Goal: Task Accomplishment & Management: Manage account settings

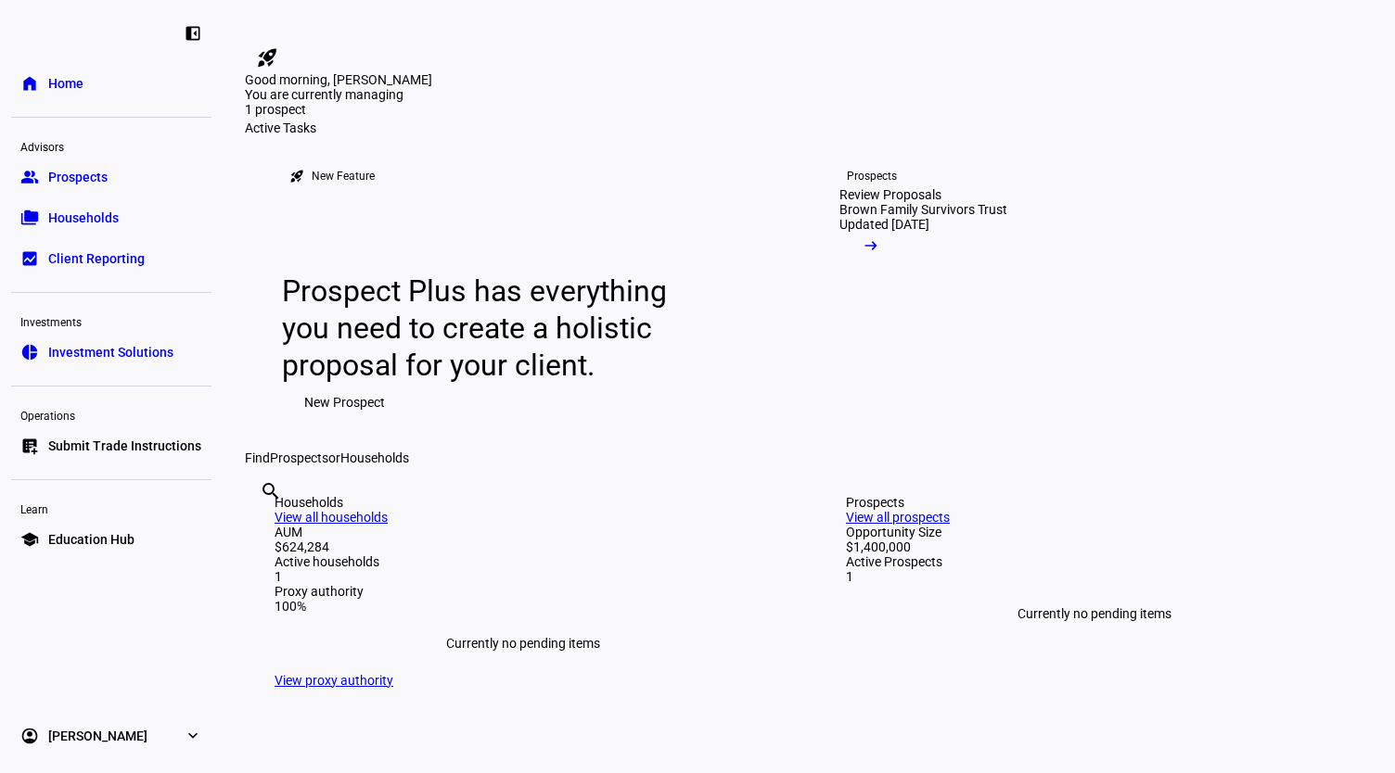
click at [57, 168] on span "Prospects" at bounding box center [77, 177] width 59 height 19
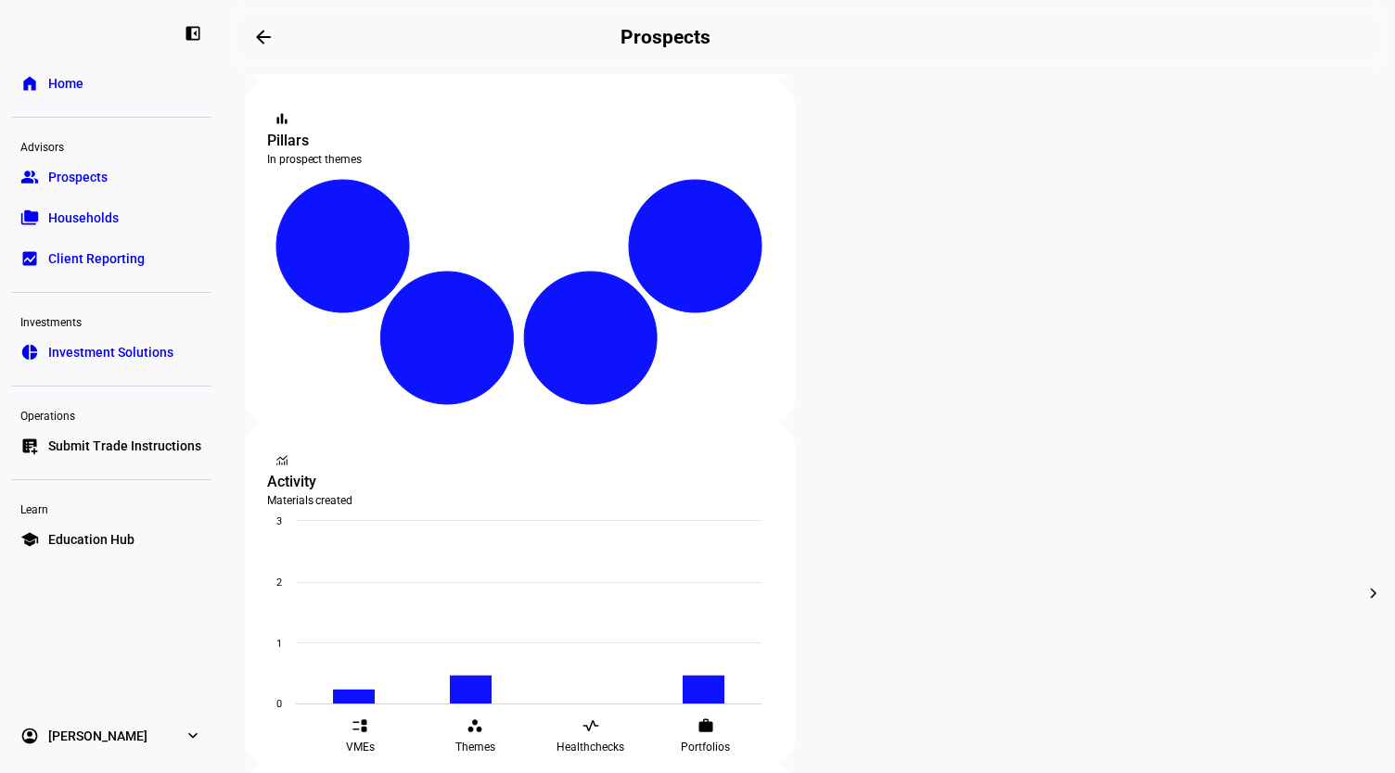
scroll to position [371, 0]
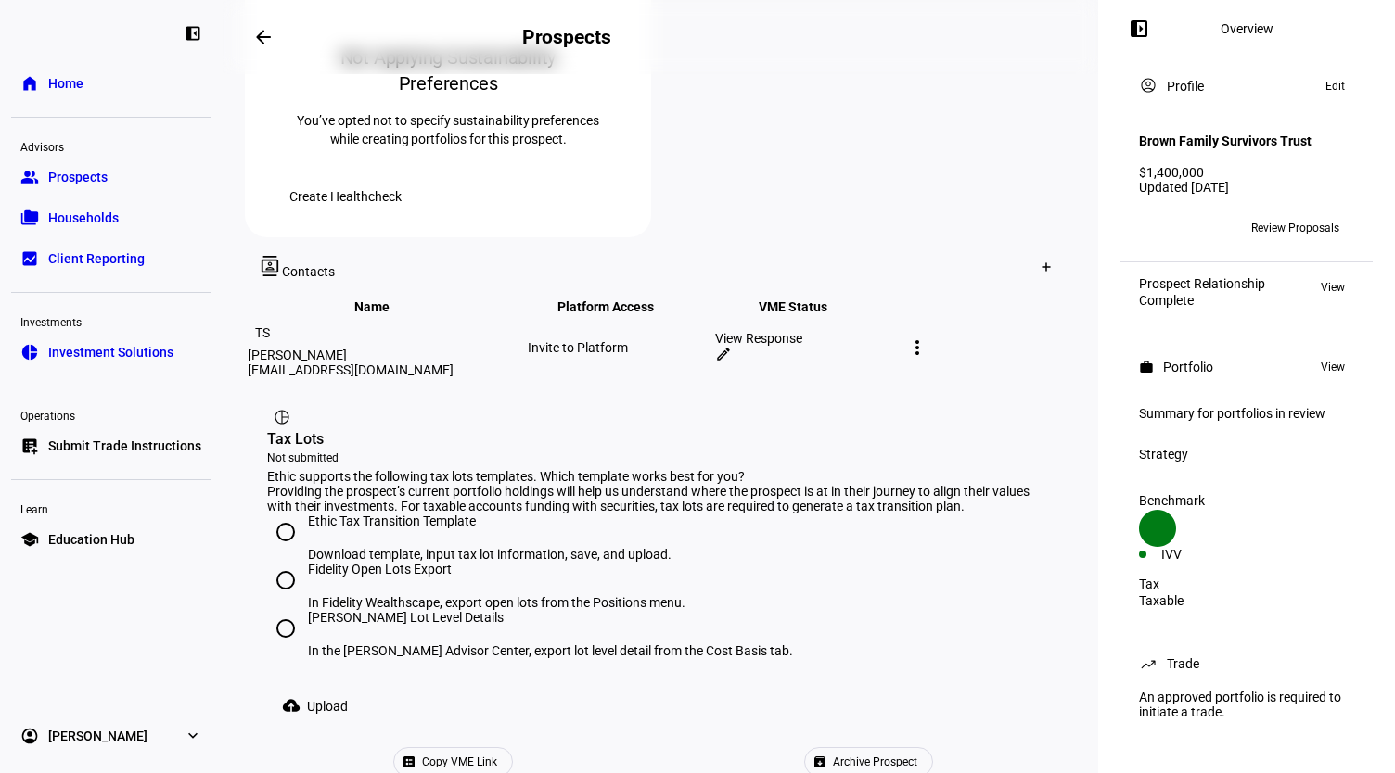
scroll to position [1012, 0]
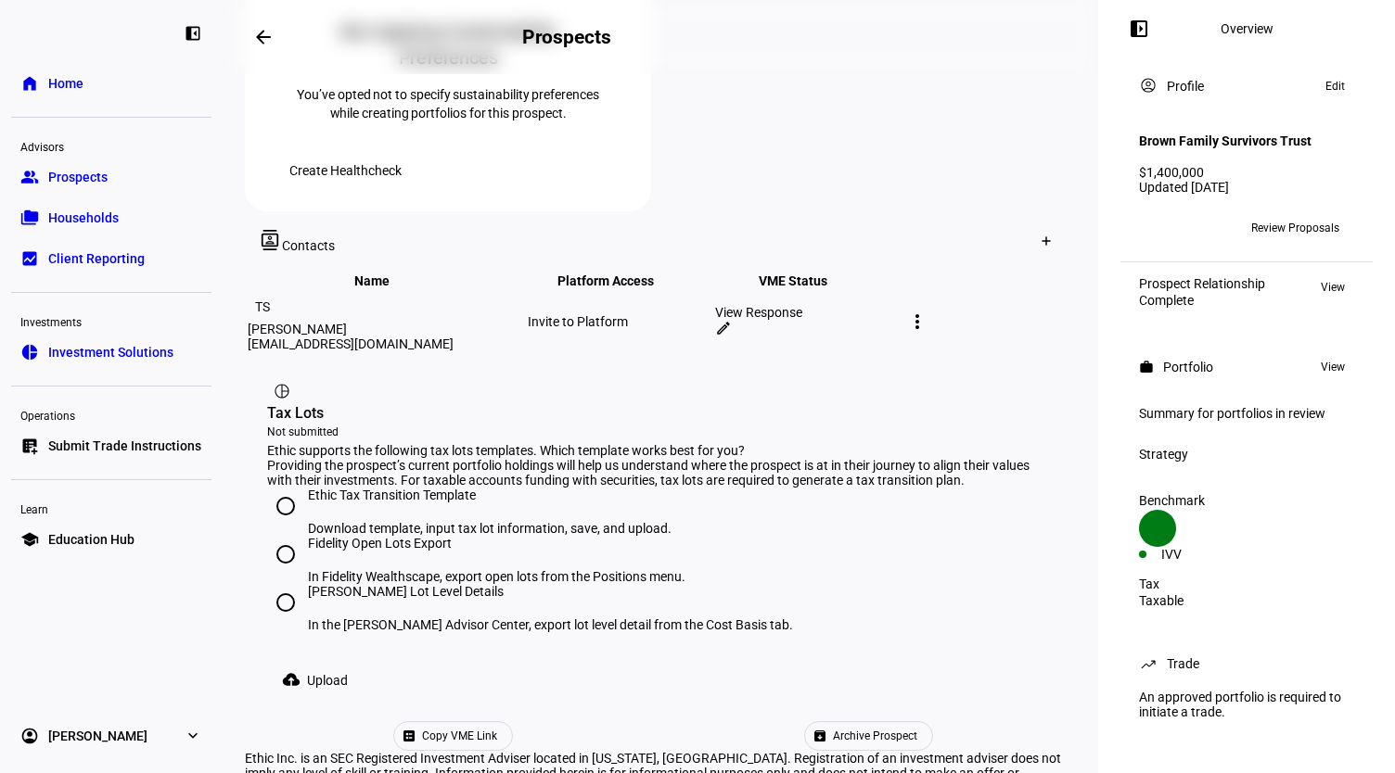
click at [833, 722] on span "Archive Prospect" at bounding box center [875, 736] width 84 height 28
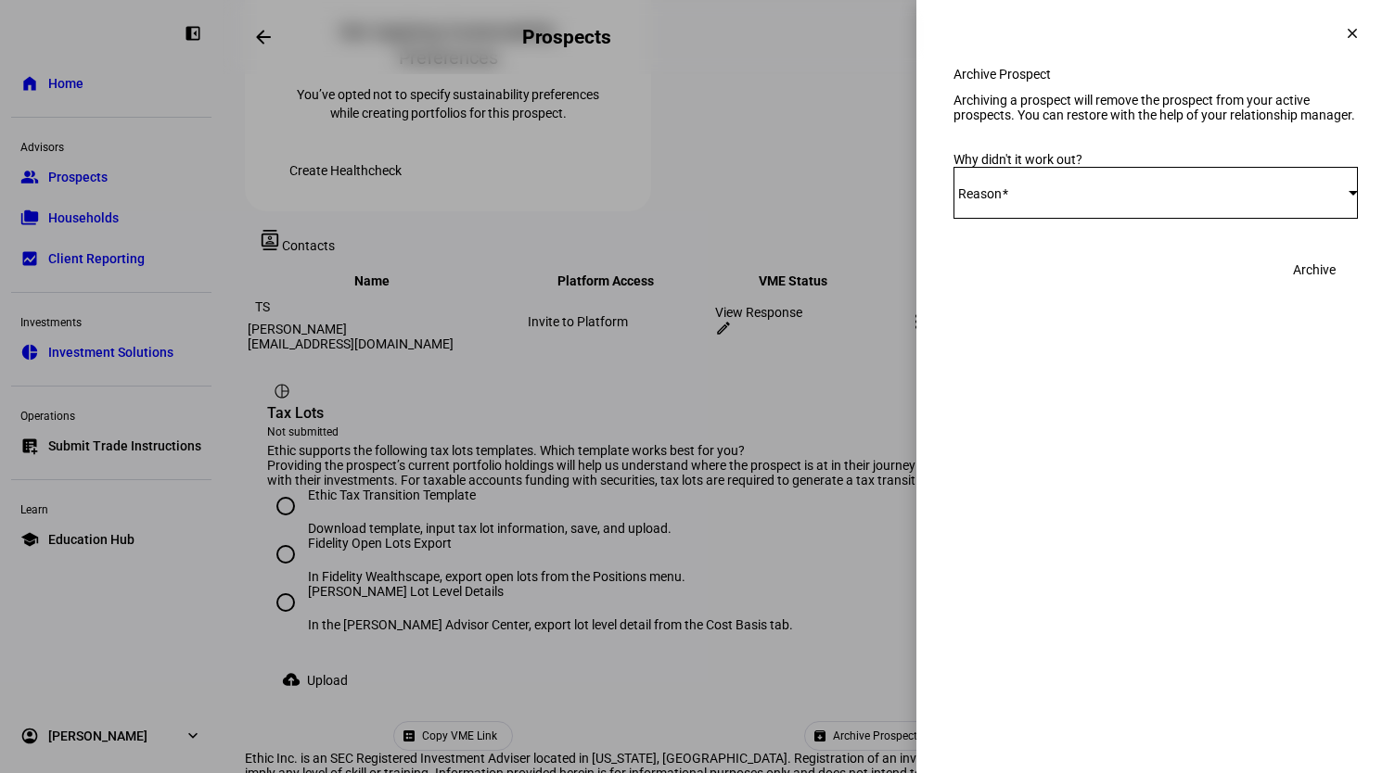
click at [1039, 200] on div "Select Reason" at bounding box center [1150, 192] width 395 height 15
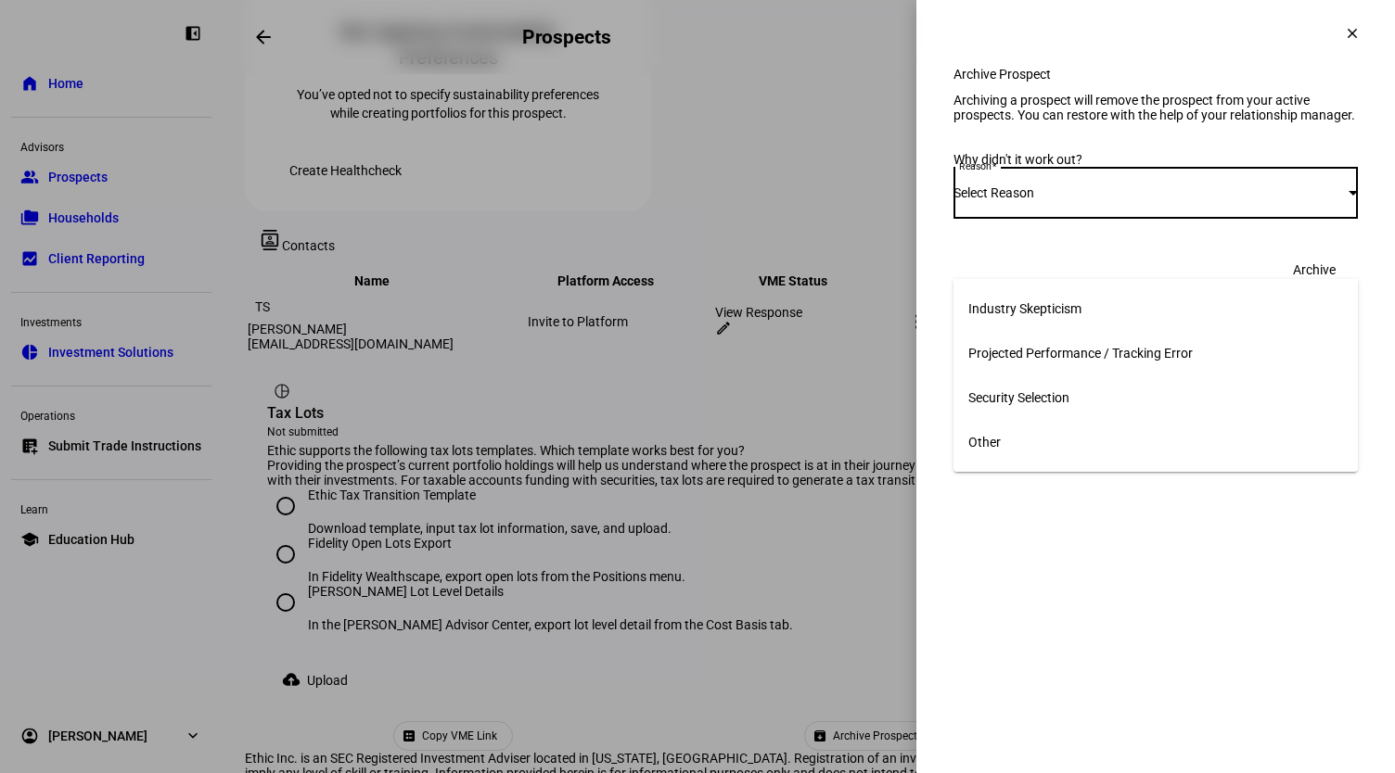
click at [1085, 443] on mat-option "Other" at bounding box center [1155, 442] width 404 height 45
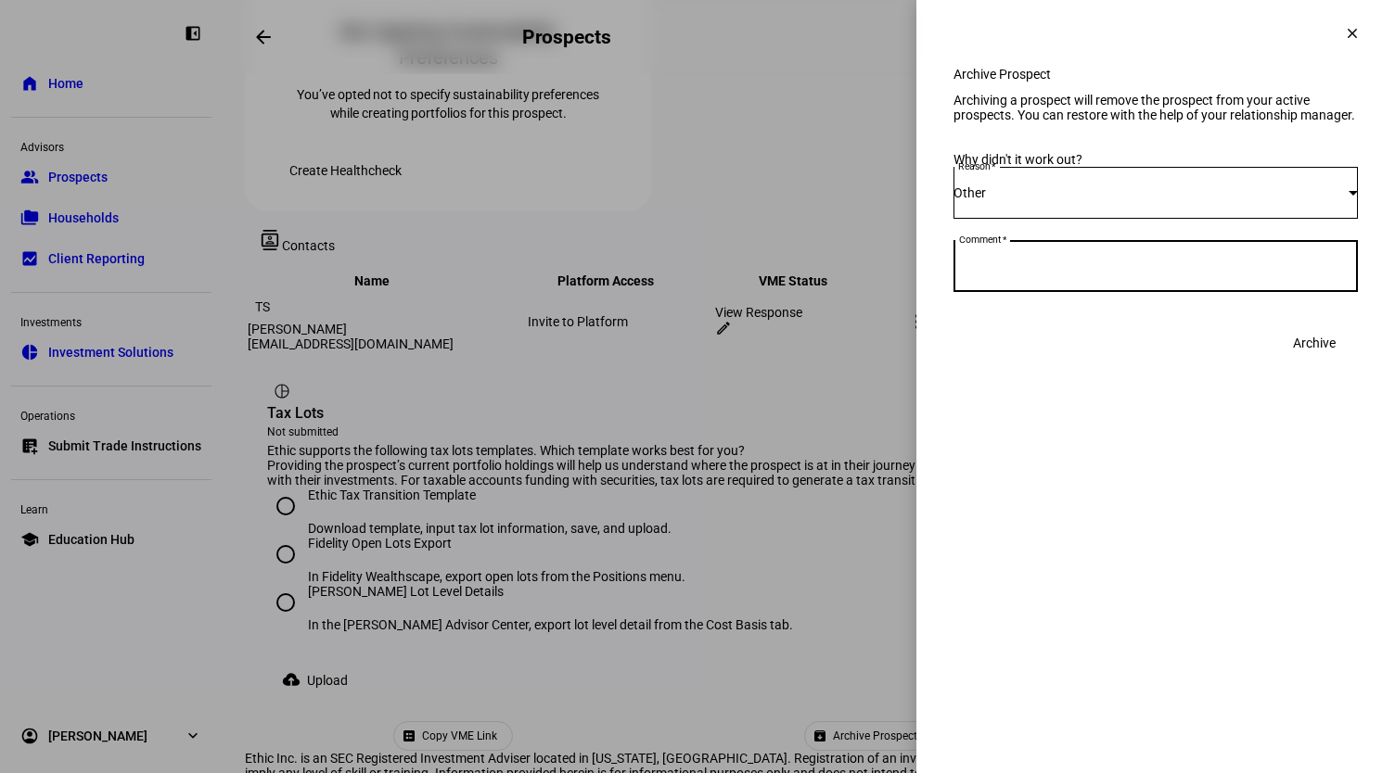
click at [1111, 277] on textarea "Comment" at bounding box center [1155, 266] width 404 height 22
click at [1068, 277] on textarea "Comment" at bounding box center [1155, 266] width 404 height 22
type textarea "Too complex"
click at [1301, 362] on span "Archive" at bounding box center [1314, 343] width 43 height 37
